Goal: Navigation & Orientation: Find specific page/section

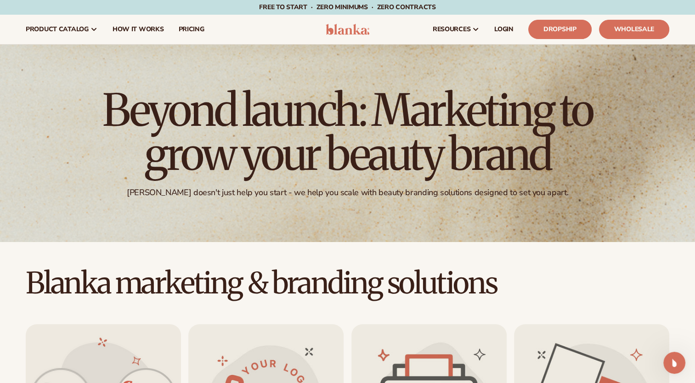
click at [99, 3] on div "Free to start · ZERO minimums · ZERO contracts · Free to start · ZERO minimums …" at bounding box center [347, 7] width 649 height 15
click at [512, 36] on link "LOGIN" at bounding box center [504, 29] width 34 height 29
click at [563, 30] on link "Dropship" at bounding box center [559, 29] width 63 height 19
